Goal: Transaction & Acquisition: Purchase product/service

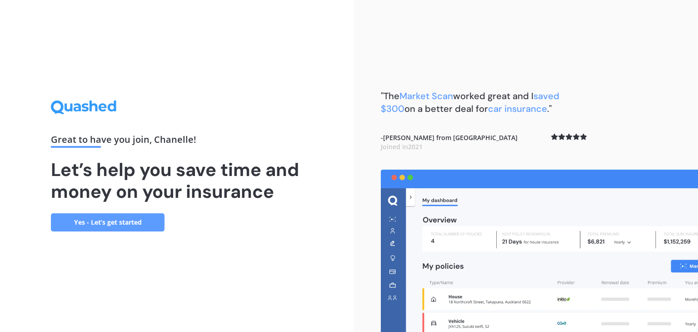
click at [115, 213] on link "Yes - Let’s get started" at bounding box center [108, 222] width 114 height 18
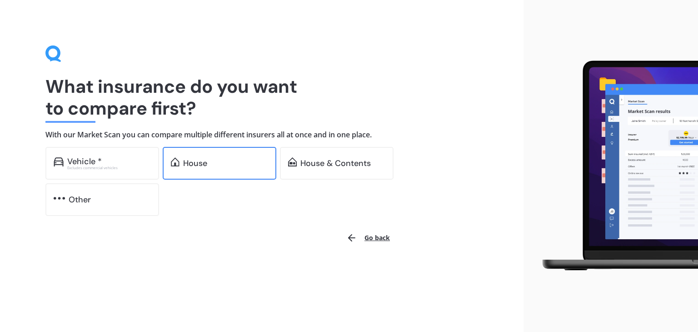
click at [202, 171] on div "House" at bounding box center [220, 163] width 114 height 33
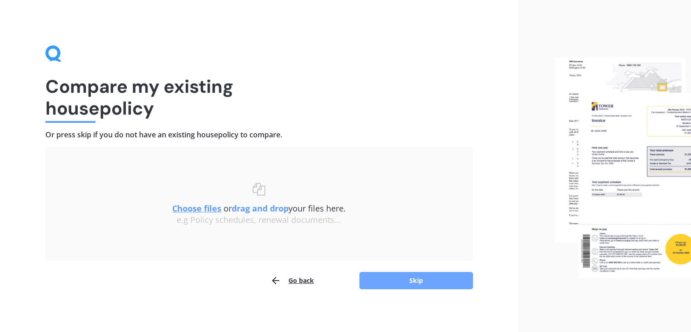
click at [403, 275] on button "Skip" at bounding box center [417, 280] width 114 height 17
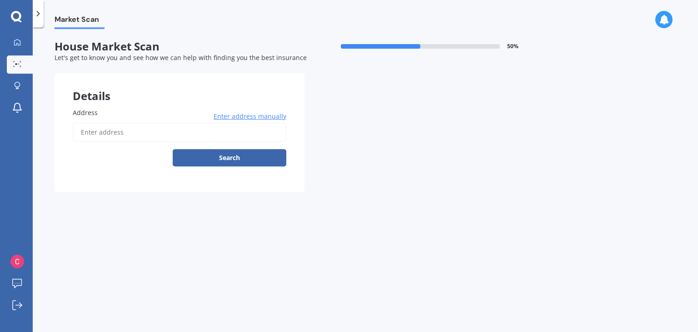
click at [100, 135] on input "Address" at bounding box center [180, 132] width 214 height 19
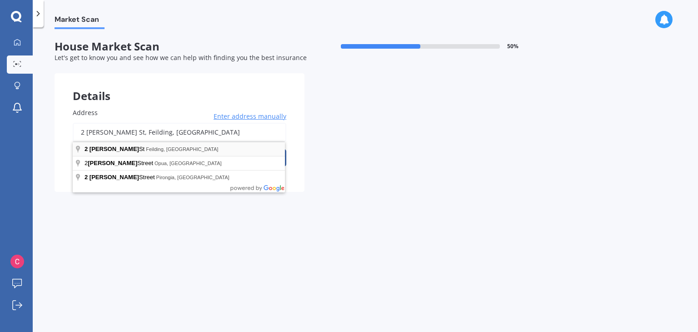
type input "[STREET_ADDRESS][PERSON_NAME]"
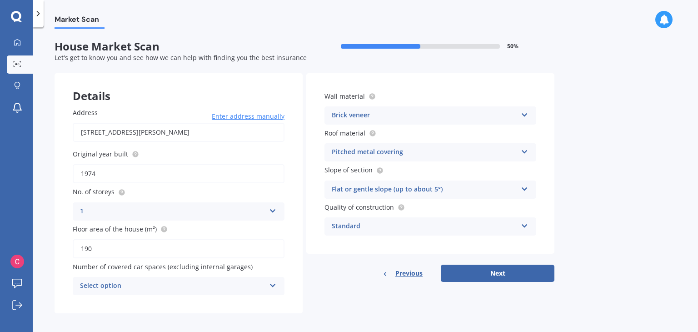
scroll to position [5, 0]
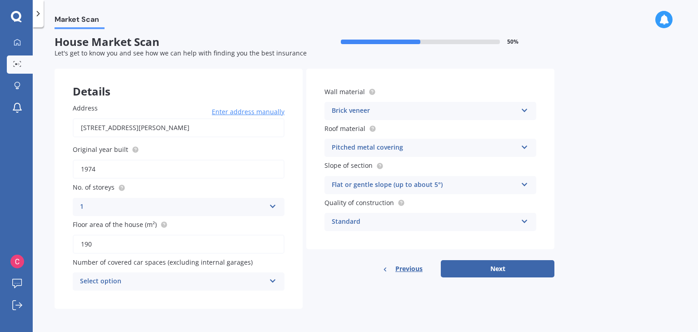
click at [273, 207] on icon at bounding box center [273, 204] width 8 height 6
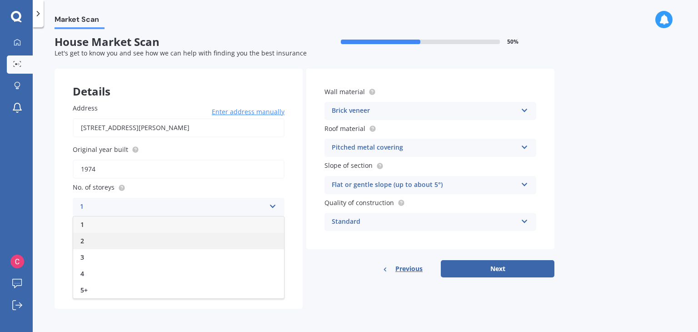
click at [102, 244] on div "2" at bounding box center [178, 241] width 211 height 16
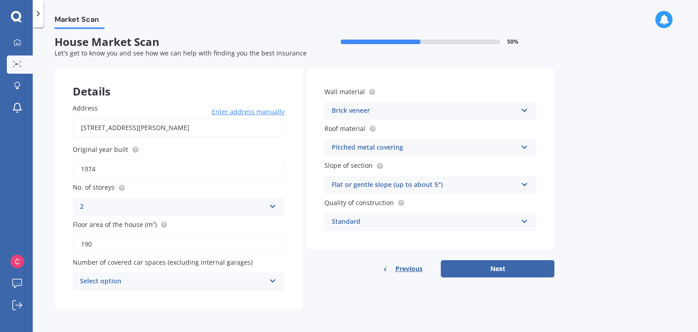
click at [102, 281] on div "Select option" at bounding box center [172, 281] width 185 height 11
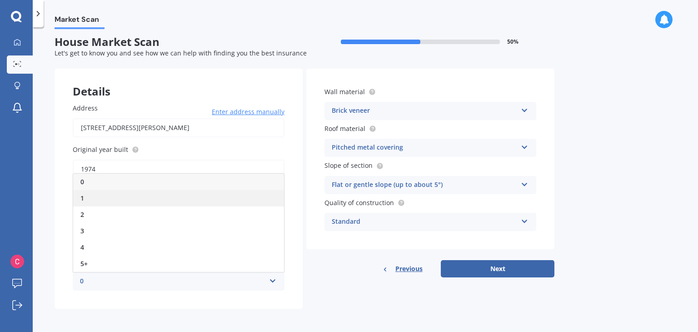
click at [85, 204] on div "1" at bounding box center [178, 198] width 211 height 16
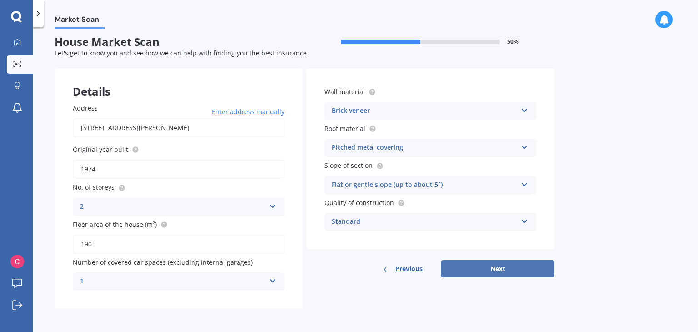
click at [489, 265] on button "Next" at bounding box center [498, 268] width 114 height 17
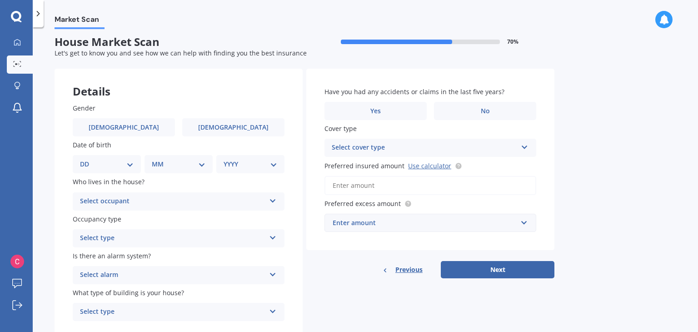
scroll to position [0, 0]
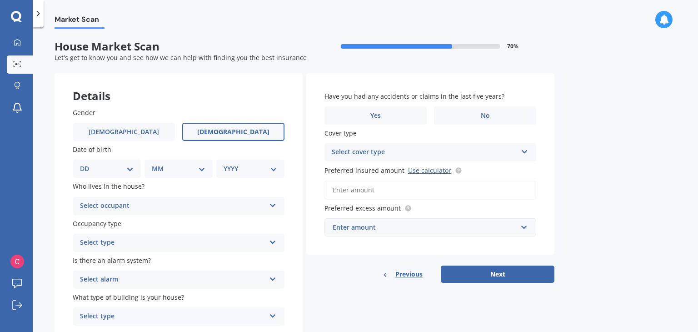
click at [202, 131] on label "[DEMOGRAPHIC_DATA]" at bounding box center [233, 132] width 102 height 18
click at [0, 0] on input "[DEMOGRAPHIC_DATA]" at bounding box center [0, 0] width 0 height 0
click at [120, 169] on select "DD 01 02 03 04 05 06 07 08 09 10 11 12 13 14 15 16 17 18 19 20 21 22 23 24 25 2…" at bounding box center [107, 169] width 54 height 10
select select "20"
click at [87, 164] on select "DD 01 02 03 04 05 06 07 08 09 10 11 12 13 14 15 16 17 18 19 20 21 22 23 24 25 2…" at bounding box center [107, 169] width 54 height 10
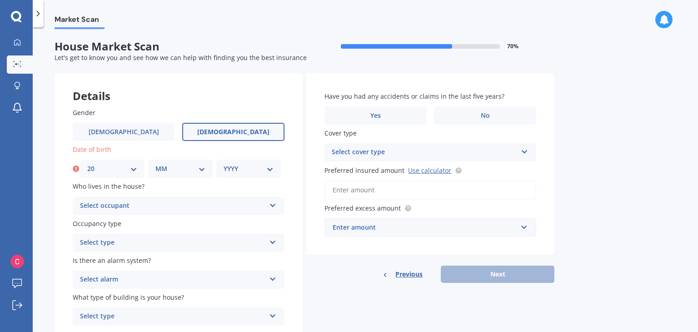
click at [167, 170] on select "MM 01 02 03 04 05 06 07 08 09 10 11 12" at bounding box center [180, 169] width 50 height 10
select select "03"
click at [155, 164] on select "MM 01 02 03 04 05 06 07 08 09 10 11 12" at bounding box center [180, 169] width 50 height 10
drag, startPoint x: 235, startPoint y: 170, endPoint x: 241, endPoint y: 172, distance: 6.9
click at [235, 170] on select "YYYY 2009 2008 2007 2006 2005 2004 2003 2002 2001 2000 1999 1998 1997 1996 1995…" at bounding box center [249, 169] width 50 height 10
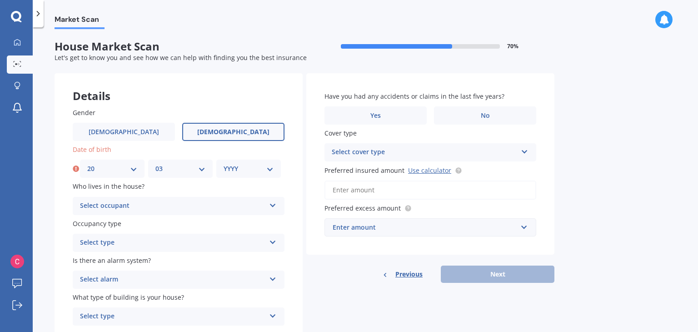
select select "1992"
click at [224, 164] on select "YYYY 2009 2008 2007 2006 2005 2004 2003 2002 2001 2000 1999 1998 1997 1996 1995…" at bounding box center [249, 169] width 50 height 10
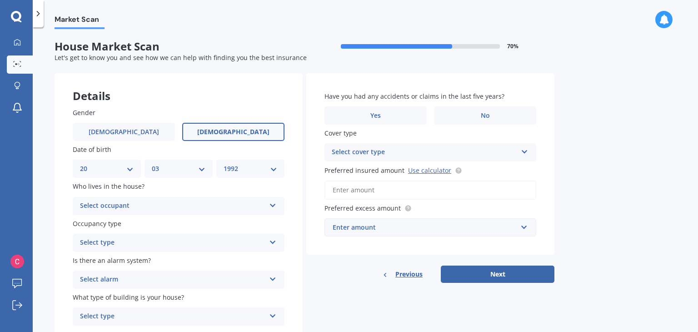
click at [222, 100] on div "Gender [DEMOGRAPHIC_DATA] [DEMOGRAPHIC_DATA] Date of birth DD 01 02 03 04 05 06…" at bounding box center [179, 217] width 248 height 255
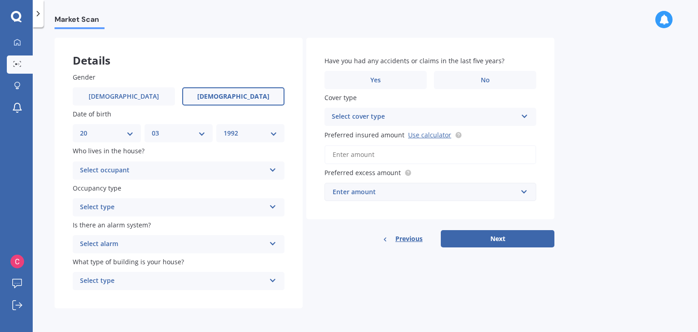
click at [139, 170] on div "Select occupant" at bounding box center [172, 170] width 185 height 11
click at [108, 189] on div "Owner" at bounding box center [178, 188] width 211 height 16
click at [106, 205] on div "Select type" at bounding box center [172, 207] width 185 height 11
click at [104, 228] on span "Permanent" at bounding box center [97, 224] width 35 height 9
click at [102, 244] on div "Select alarm" at bounding box center [172, 244] width 185 height 11
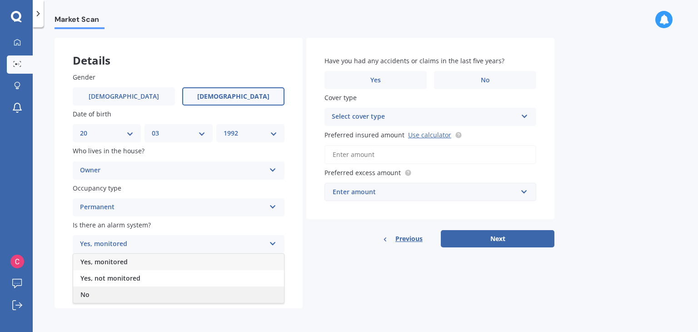
click at [93, 291] on div "No" at bounding box center [178, 294] width 211 height 16
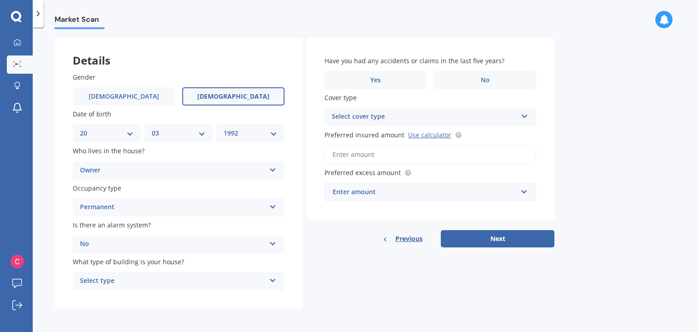
click at [94, 281] on div "Select type" at bounding box center [172, 280] width 185 height 11
click at [98, 232] on span "Freestanding" at bounding box center [100, 230] width 40 height 9
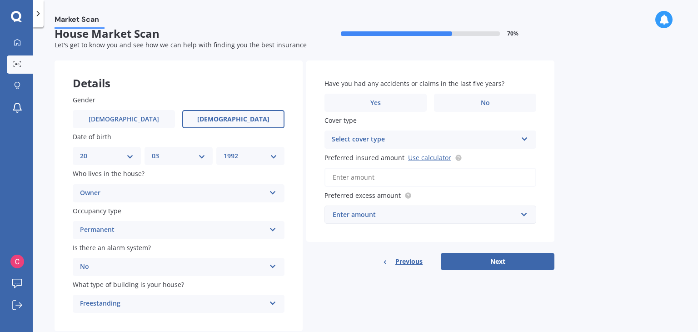
scroll to position [0, 0]
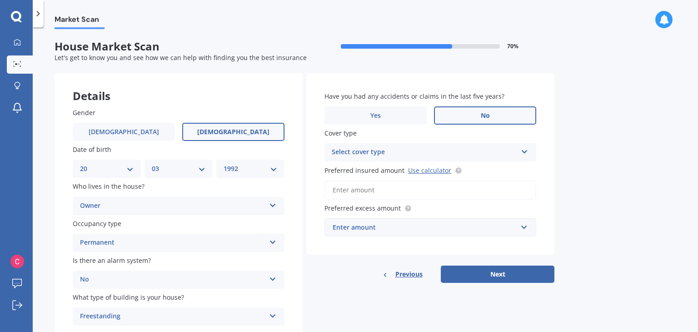
click at [466, 114] on label "No" at bounding box center [485, 115] width 102 height 18
click at [0, 0] on input "No" at bounding box center [0, 0] width 0 height 0
click at [349, 155] on div "Select cover type" at bounding box center [424, 152] width 185 height 11
click at [342, 191] on input "Preferred insured amount Use calculator" at bounding box center [431, 189] width 212 height 19
click at [345, 152] on div "High" at bounding box center [424, 152] width 185 height 11
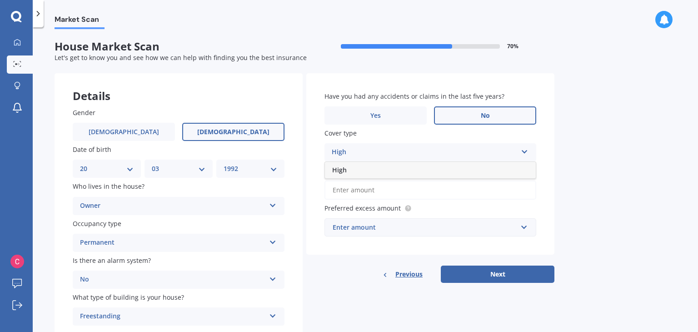
click at [345, 152] on div "High" at bounding box center [424, 152] width 185 height 11
click at [342, 190] on input "Preferred insured amount Use calculator" at bounding box center [431, 189] width 212 height 19
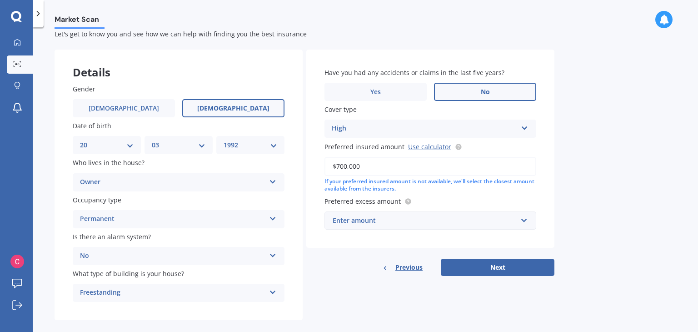
scroll to position [36, 0]
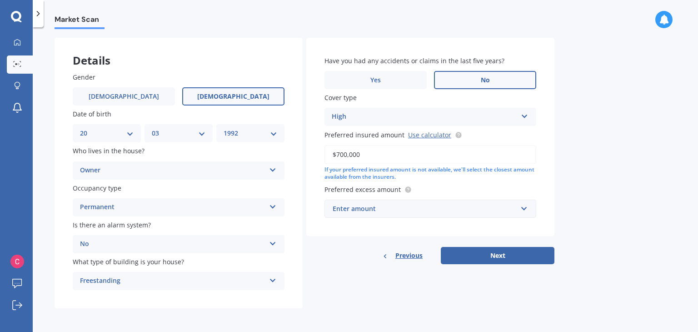
type input "$700,000"
click at [358, 206] on div "Enter amount" at bounding box center [425, 209] width 185 height 10
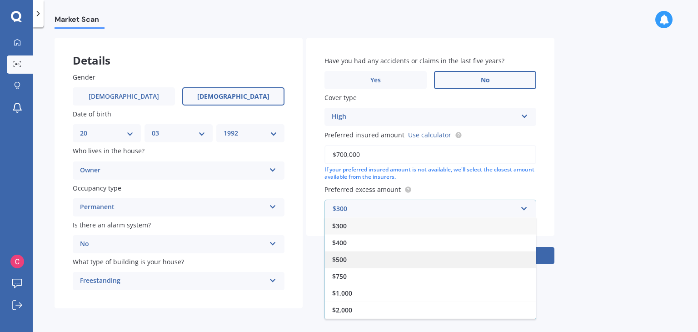
click at [335, 260] on span "$500" at bounding box center [339, 259] width 15 height 9
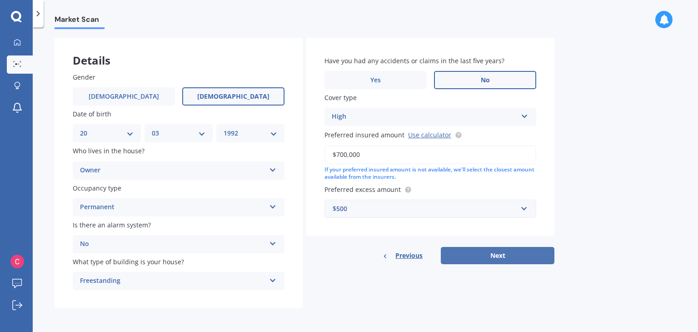
click at [500, 252] on button "Next" at bounding box center [498, 255] width 114 height 17
select select "20"
select select "03"
select select "1992"
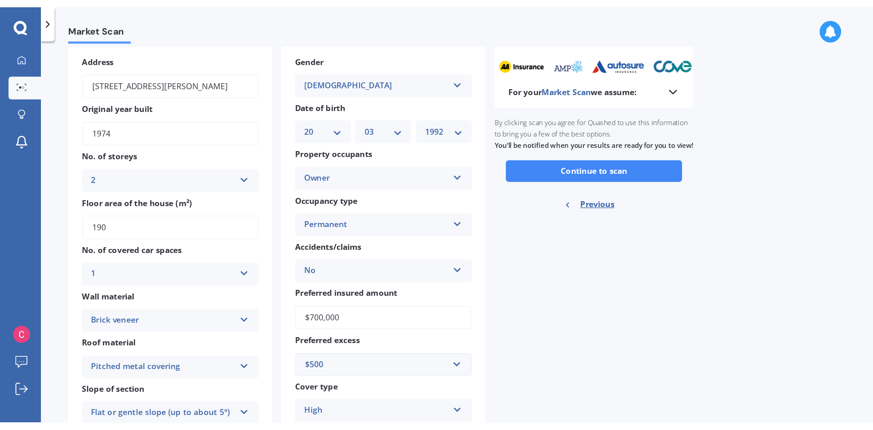
scroll to position [0, 0]
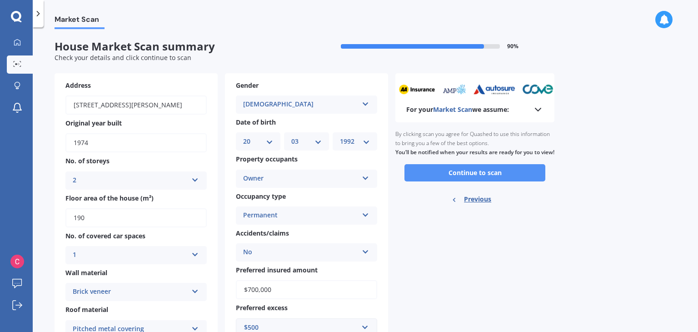
click at [421, 181] on button "Continue to scan" at bounding box center [475, 172] width 141 height 17
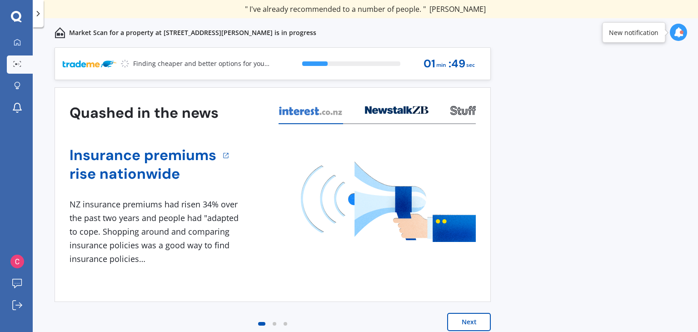
click at [471, 320] on button "Next" at bounding box center [469, 322] width 44 height 18
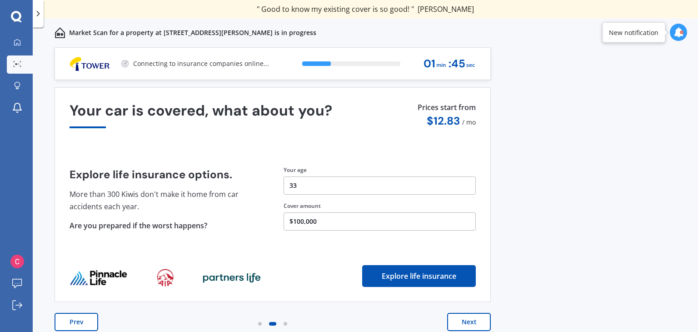
click at [463, 317] on button "Next" at bounding box center [469, 322] width 44 height 18
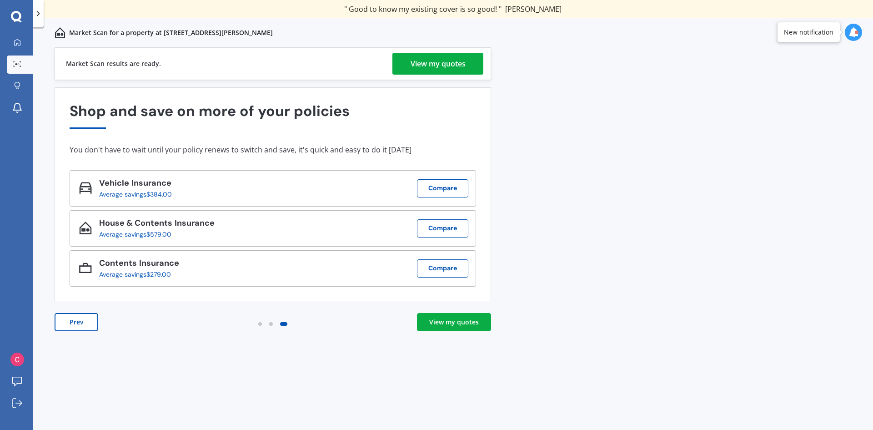
click at [438, 325] on div "View my quotes" at bounding box center [454, 321] width 50 height 9
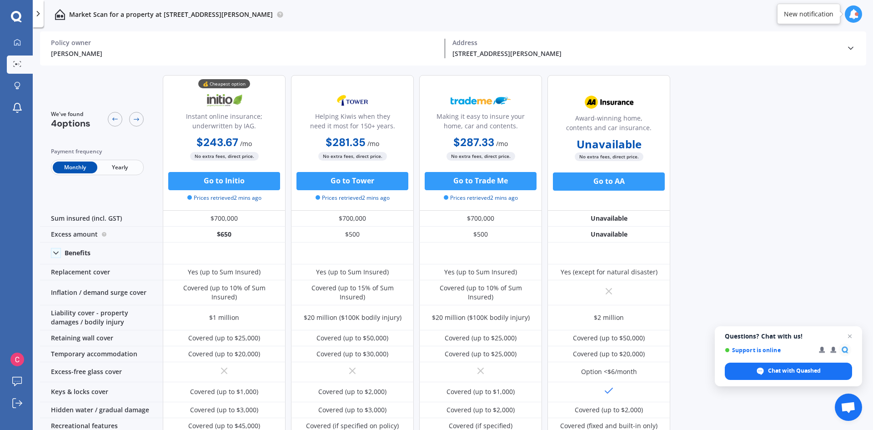
click at [127, 165] on span "Yearly" at bounding box center [119, 167] width 45 height 12
